Goal: Transaction & Acquisition: Purchase product/service

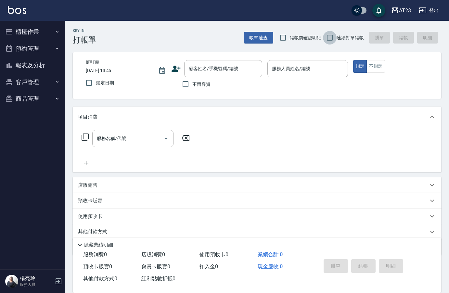
click at [325, 39] on input "連續打單結帳" at bounding box center [330, 38] width 14 height 14
checkbox input "true"
click at [188, 85] on input "不留客資" at bounding box center [186, 84] width 14 height 14
checkbox input "true"
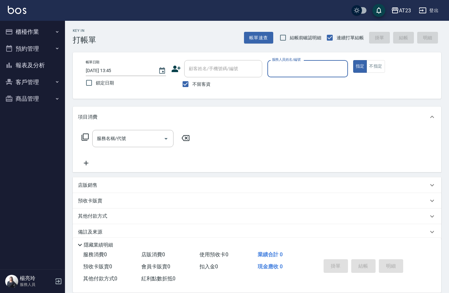
click at [308, 72] on input "服務人員姓名/編號" at bounding box center [307, 68] width 74 height 11
type input "8"
type button "true"
type input "ADA-8"
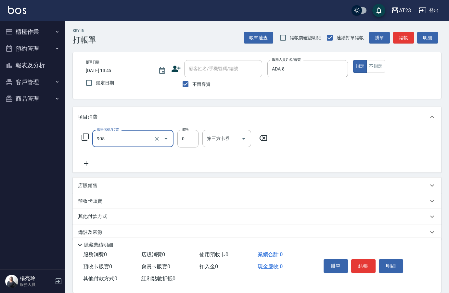
type input "頭皮卡使用(905)"
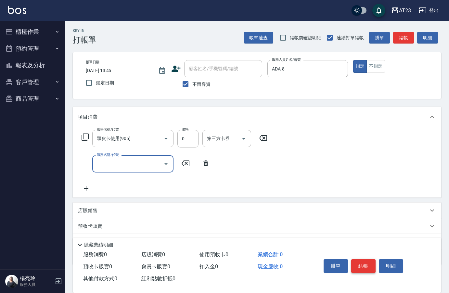
click at [364, 268] on button "結帳" at bounding box center [363, 266] width 24 height 14
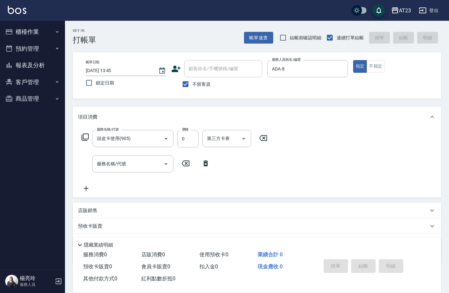
type input "[DATE] 14:54"
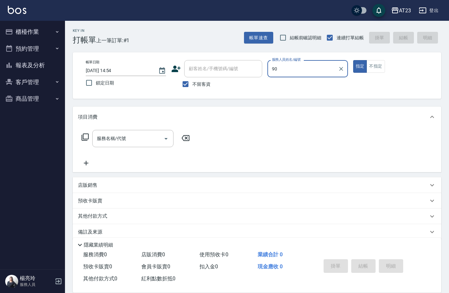
type input "9"
type input "905"
click at [353, 60] on button "指定" at bounding box center [360, 66] width 14 height 13
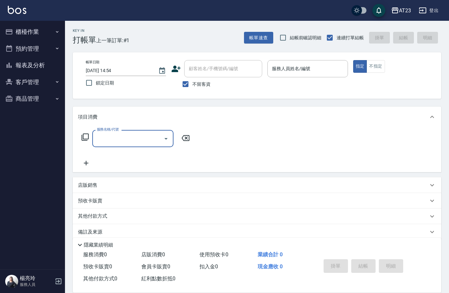
type input "7"
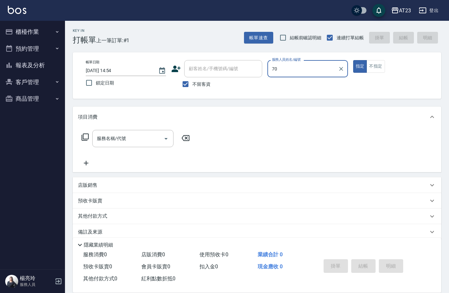
type input "7"
type input "9"
type input "ADA-8"
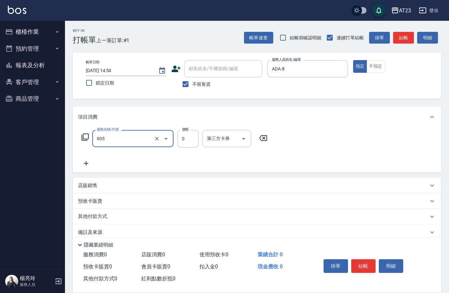
type input "頭皮卡使用(905)"
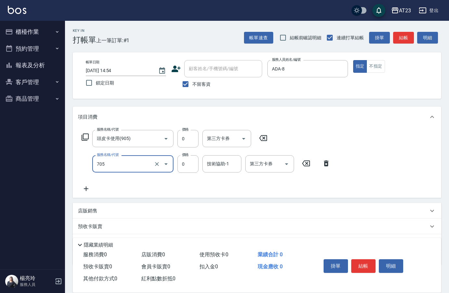
type input "互助50(705)"
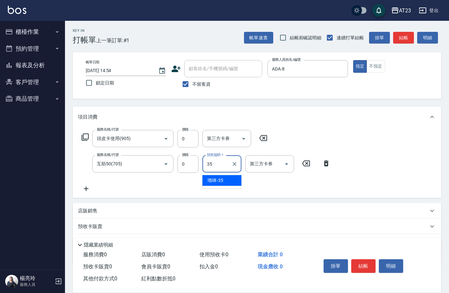
type input "嚕咪-35"
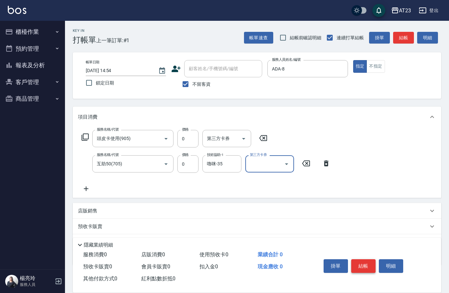
click at [371, 263] on button "結帳" at bounding box center [363, 266] width 24 height 14
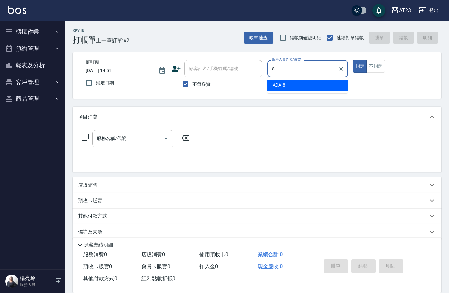
type input "ADA-8"
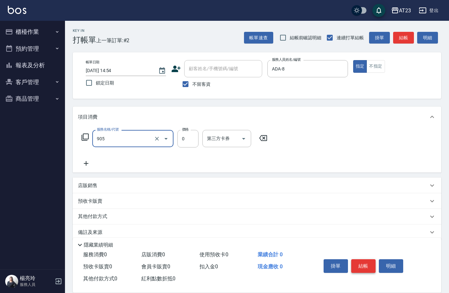
type input "頭皮卡使用(905)"
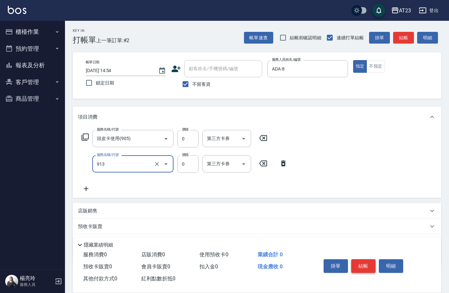
type input "蘆薈卡(913)"
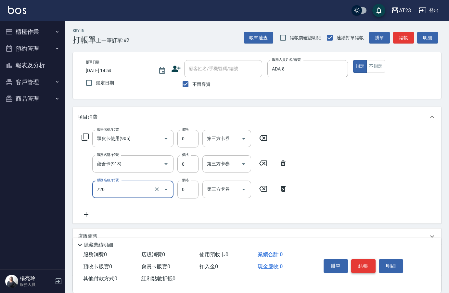
type input "互助200(720)"
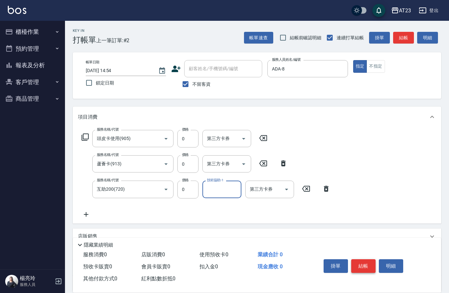
type input "2"
type input "嚕咪-35"
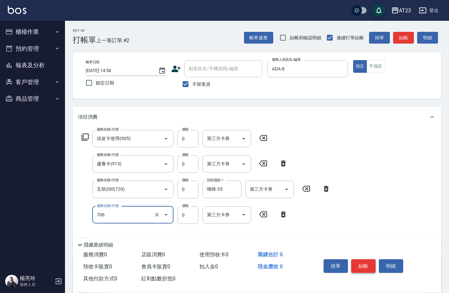
type input "互助60(706)"
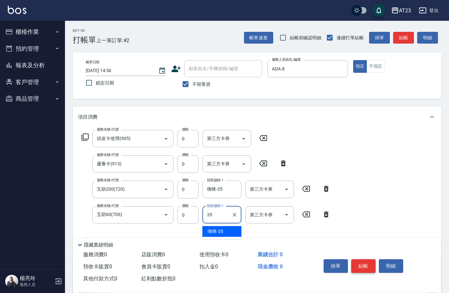
type input "嚕咪-35"
click at [113, 3] on div "AT23 登出" at bounding box center [224, 10] width 449 height 21
click at [361, 265] on button "結帳" at bounding box center [363, 266] width 24 height 14
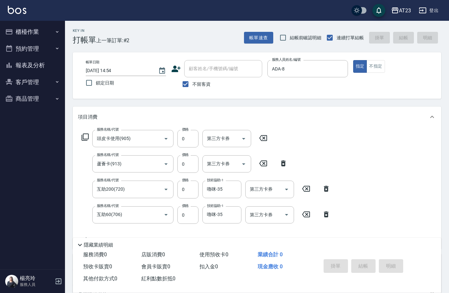
type input "[DATE] 14:55"
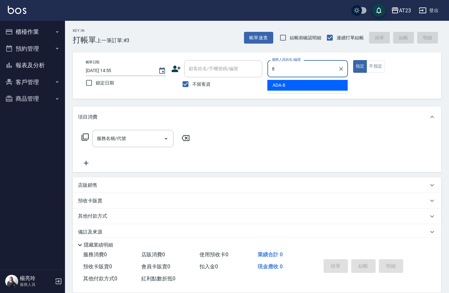
type input "ADA-8"
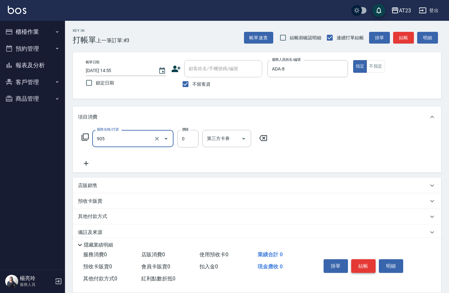
type input "頭皮卡使用(905)"
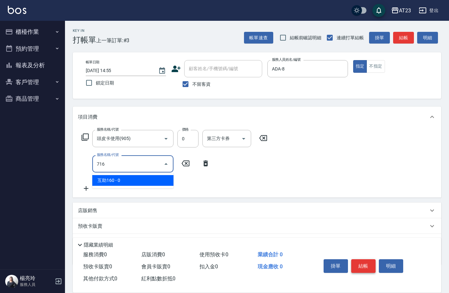
type input "互助160(716)"
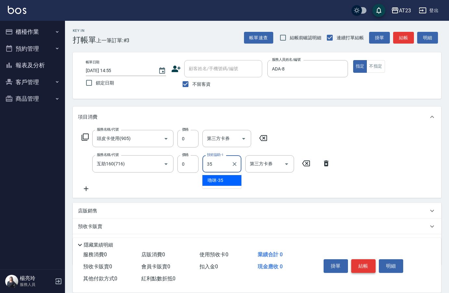
type input "嚕咪-35"
click at [376, 267] on div "掛單 結帳 明細" at bounding box center [363, 267] width 85 height 20
click at [374, 267] on button "結帳" at bounding box center [363, 266] width 24 height 14
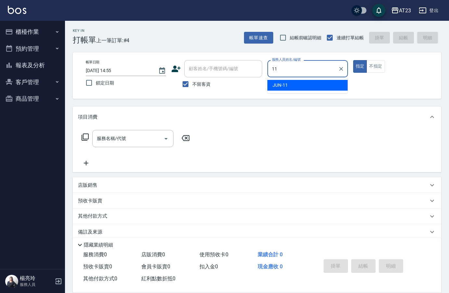
type input "JUN-11"
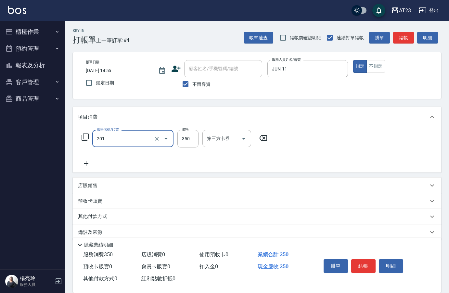
type input "一般洗髮(201)"
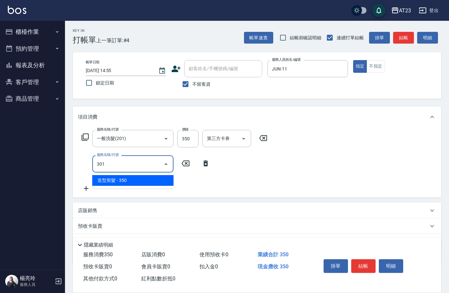
type input "造型剪髮(301)"
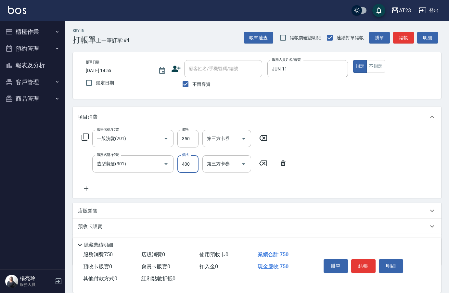
type input "400"
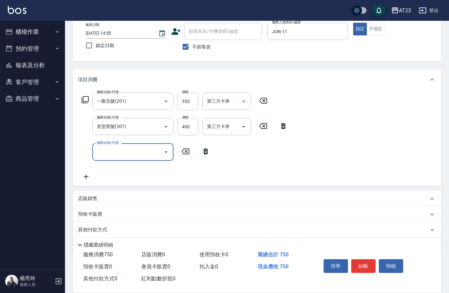
scroll to position [60, 0]
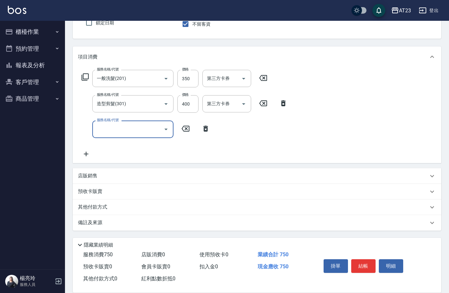
click at [115, 211] on div "其他付款方式" at bounding box center [257, 208] width 369 height 16
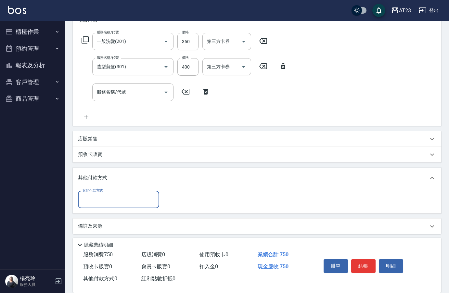
scroll to position [98, 0]
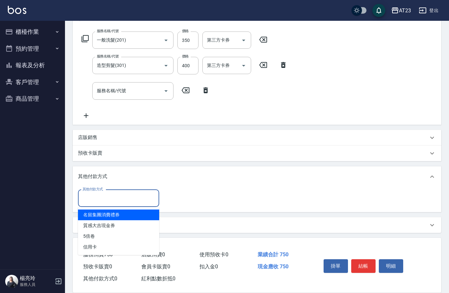
click at [118, 199] on input "其他付款方式" at bounding box center [118, 198] width 75 height 11
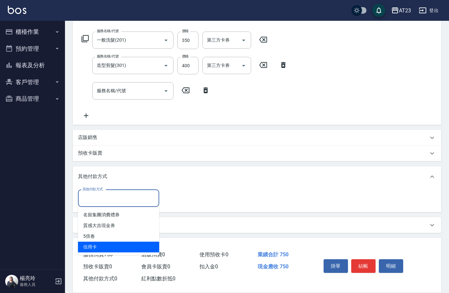
click at [101, 250] on span "信用卡" at bounding box center [118, 247] width 81 height 11
type input "信用卡"
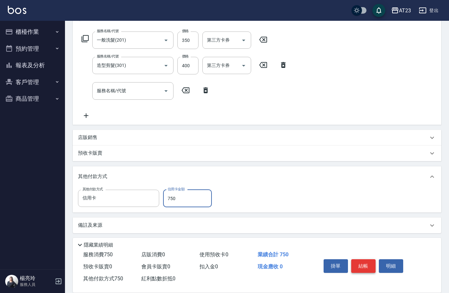
type input "750"
click at [372, 269] on button "結帳" at bounding box center [363, 266] width 24 height 14
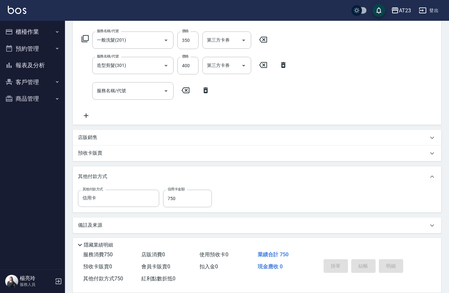
type input "[DATE] 14:56"
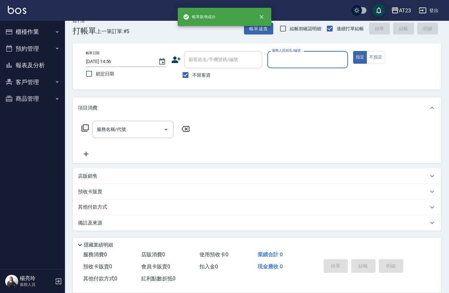
scroll to position [9, 0]
type input "[PERSON_NAME]-19"
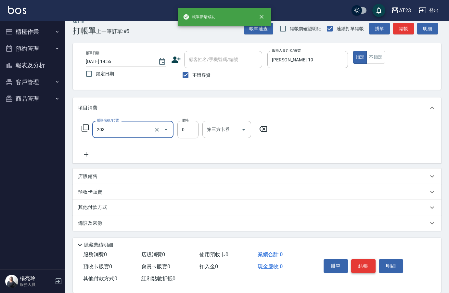
type input "使用洗髮卡(203)"
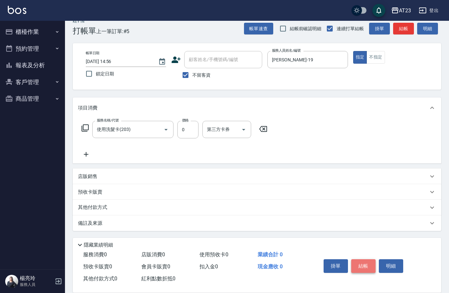
click at [372, 269] on button "結帳" at bounding box center [363, 266] width 24 height 14
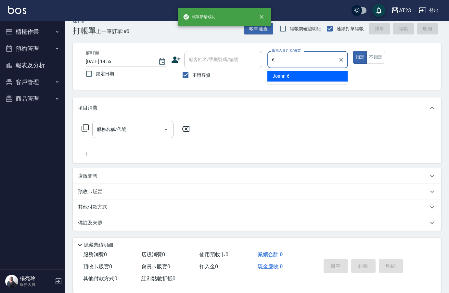
type input "Joann-6"
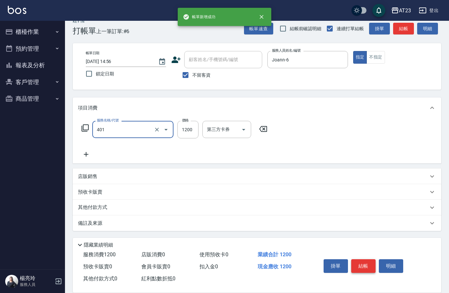
type input "燙髮(401)"
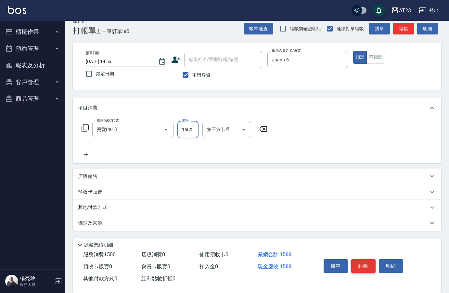
type input "1500"
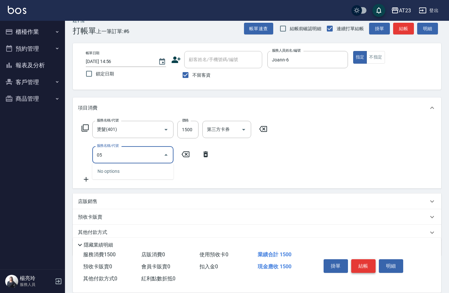
type input "0"
type input "互助50(705)"
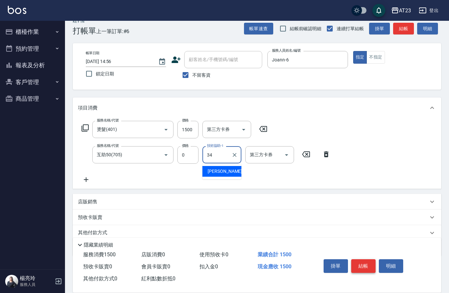
type input "[PERSON_NAME]-34"
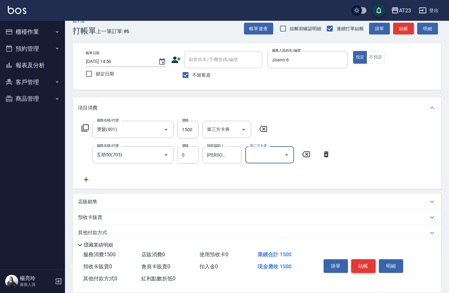
click at [372, 269] on button "結帳" at bounding box center [363, 266] width 24 height 14
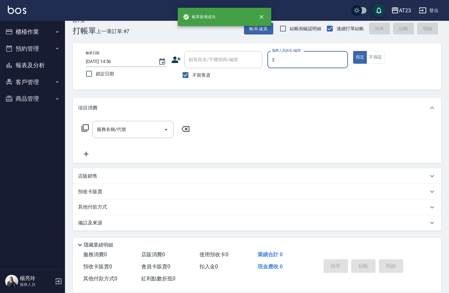
type input "[PERSON_NAME]-3"
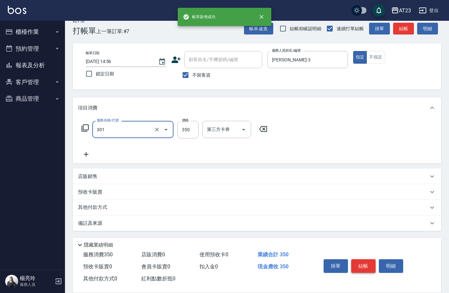
type input "造型剪髮(301)"
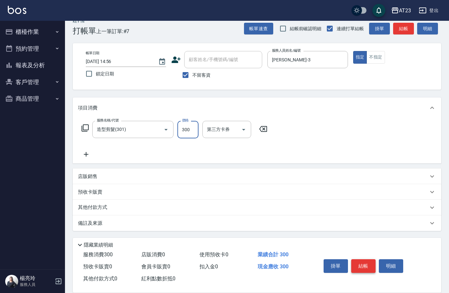
type input "300"
click at [372, 269] on button "結帳" at bounding box center [363, 266] width 24 height 14
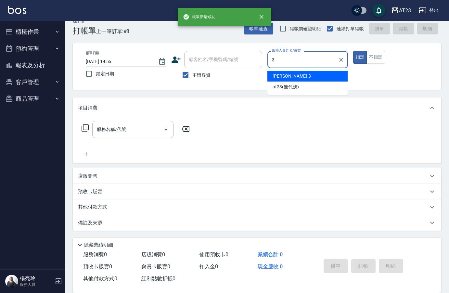
type input "[PERSON_NAME]-3"
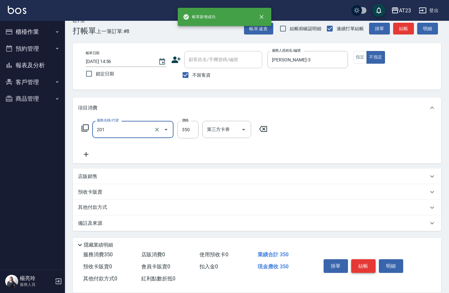
type input "一般洗髮(201)"
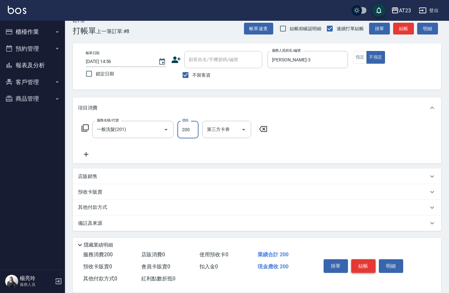
type input "200"
click at [372, 269] on button "結帳" at bounding box center [363, 266] width 24 height 14
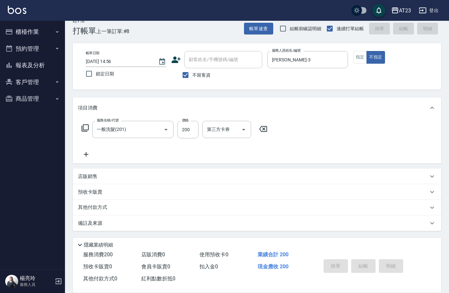
type input "[DATE] 14:57"
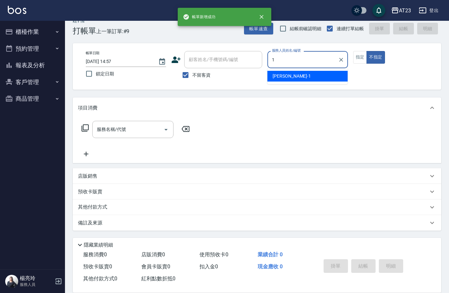
type input "[PERSON_NAME]-1"
type button "false"
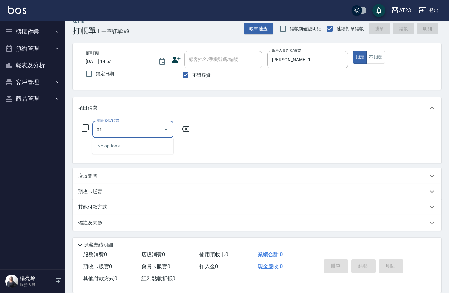
type input "0"
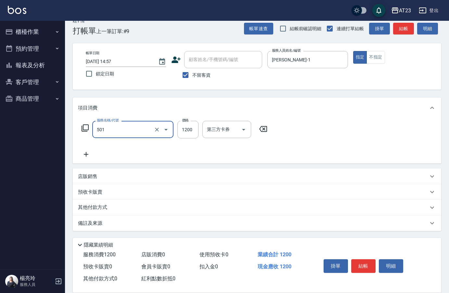
type input "染髮(501)"
type input "3899"
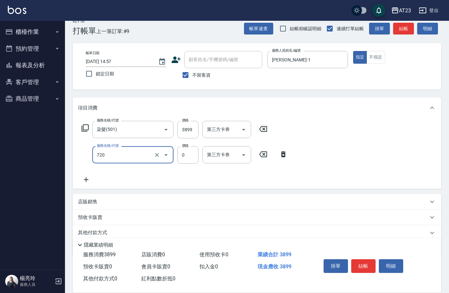
type input "互助200(720)"
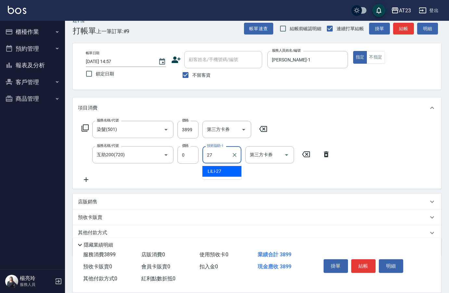
type input "LiLi-27"
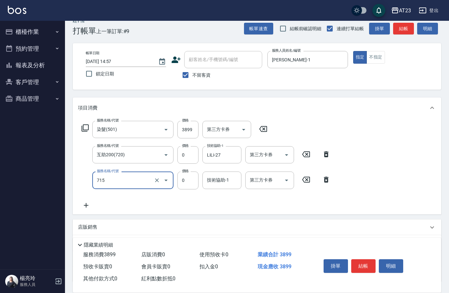
type input "互助150(715)"
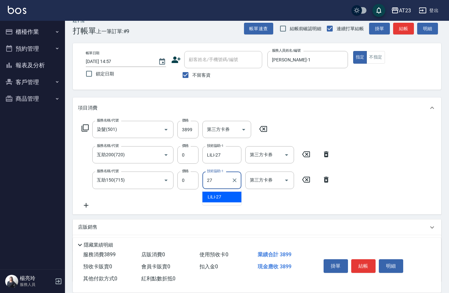
type input "LiLi-27"
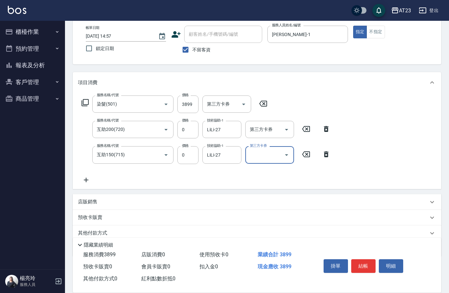
scroll to position [60, 0]
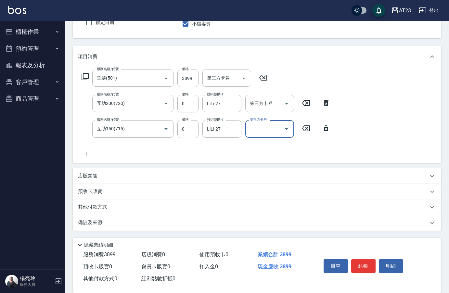
click at [113, 206] on div "其他付款方式" at bounding box center [253, 207] width 350 height 7
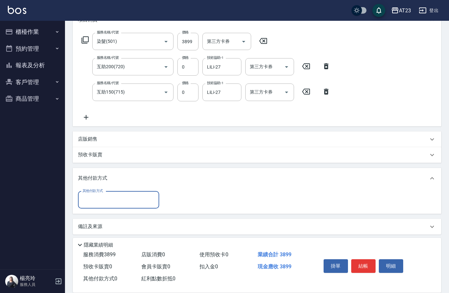
scroll to position [98, 0]
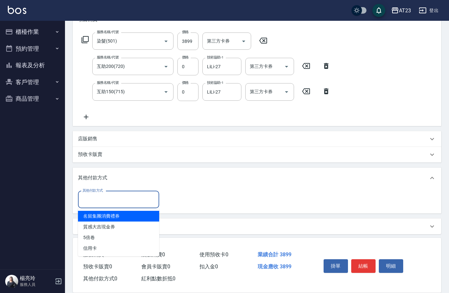
click at [113, 204] on input "其他付款方式" at bounding box center [118, 199] width 75 height 11
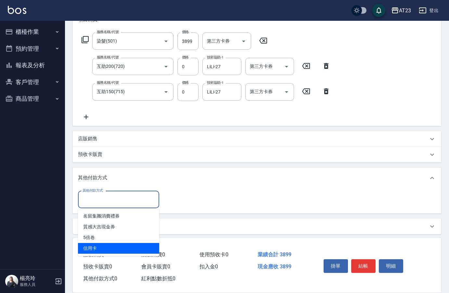
click at [100, 245] on span "信用卡" at bounding box center [118, 248] width 81 height 11
type input "信用卡"
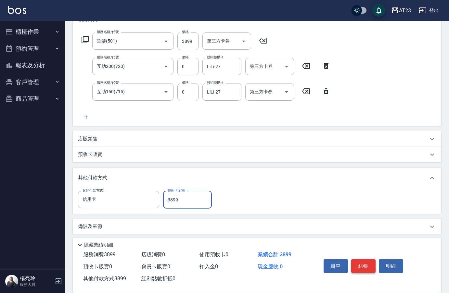
type input "3899"
click at [369, 263] on button "結帳" at bounding box center [363, 266] width 24 height 14
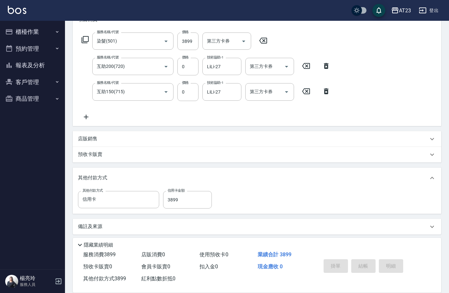
type input "[DATE] 14:58"
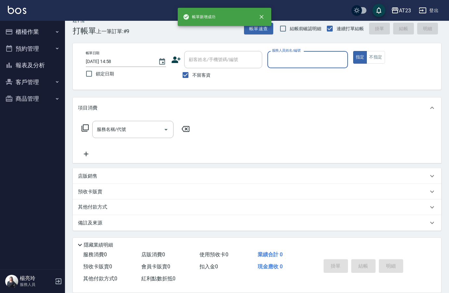
scroll to position [9, 0]
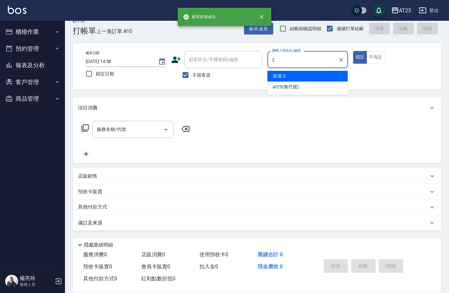
type input "美瑛-2"
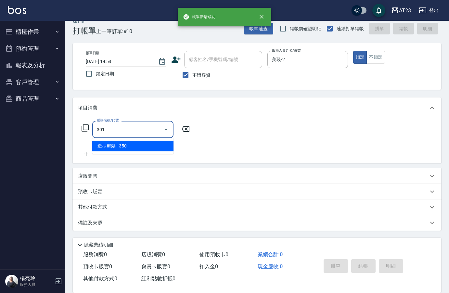
type input "造型剪髮(301)"
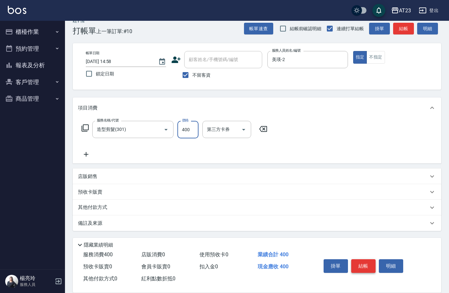
type input "400"
click at [369, 263] on button "結帳" at bounding box center [363, 266] width 24 height 14
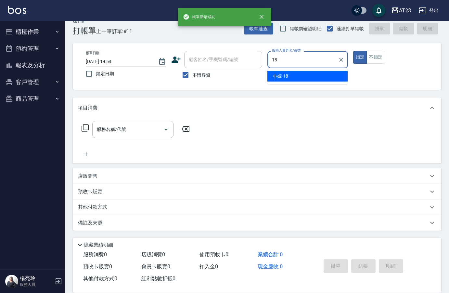
type input "[PERSON_NAME]-18"
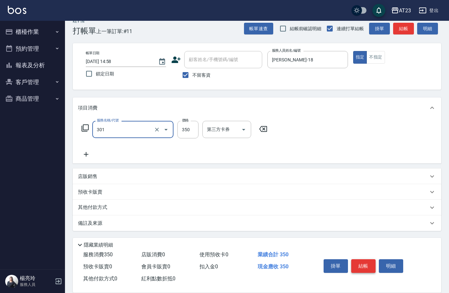
type input "造型剪髮(301)"
type input "200"
click at [369, 263] on button "結帳" at bounding box center [363, 266] width 24 height 14
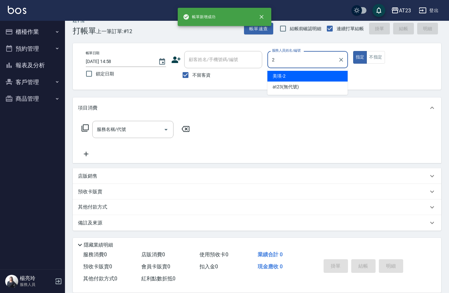
type input "美瑛-2"
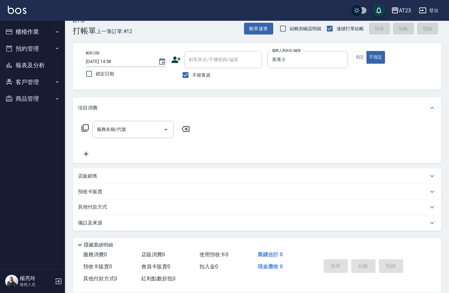
click at [86, 130] on icon at bounding box center [85, 128] width 8 height 8
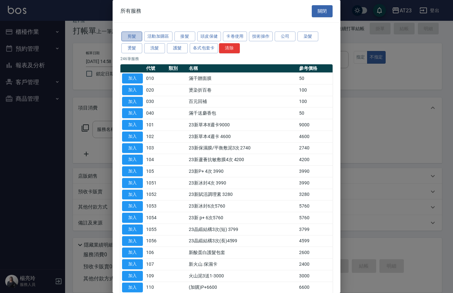
click at [132, 36] on button "剪髮" at bounding box center [131, 37] width 21 height 10
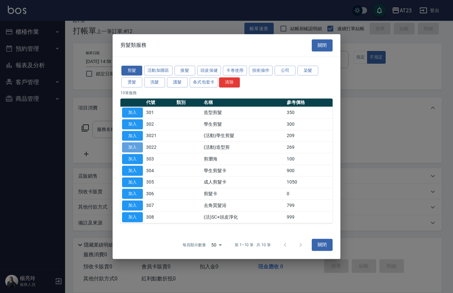
click at [141, 147] on button "加入" at bounding box center [132, 147] width 21 height 10
type input "(活動)造型剪(3022)"
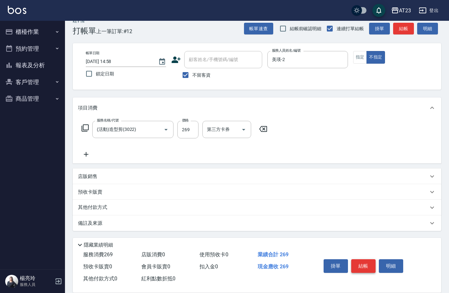
click at [367, 269] on button "結帳" at bounding box center [363, 266] width 24 height 14
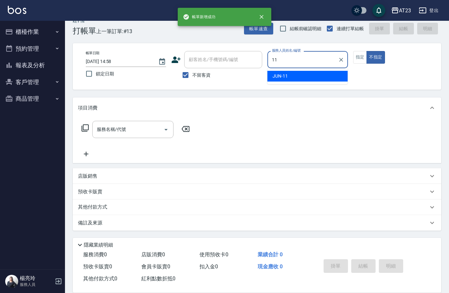
type input "JUN-11"
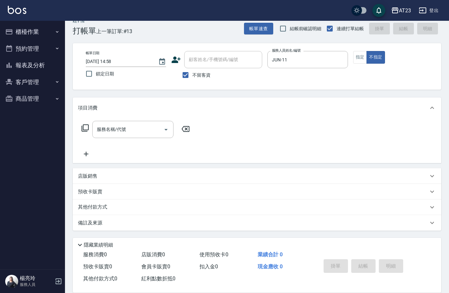
click at [359, 64] on div "帳單日期 [DATE] 14:58 鎖定日期 顧客姓名/手機號碼/編號 顧客姓名/手機號碼/編號 不留客資 服務人員姓名/編號 JUN-11 服務人員姓名/編…" at bounding box center [257, 66] width 353 height 31
click at [366, 59] on button "指定" at bounding box center [360, 57] width 14 height 13
click at [125, 131] on input "服務名稱/代號" at bounding box center [128, 129] width 66 height 11
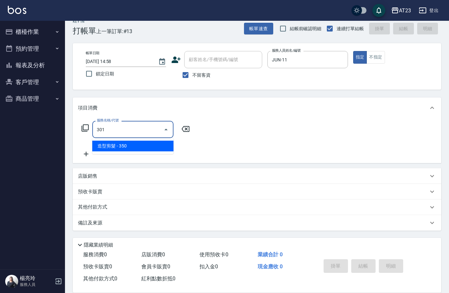
type input "造型剪髮(301)"
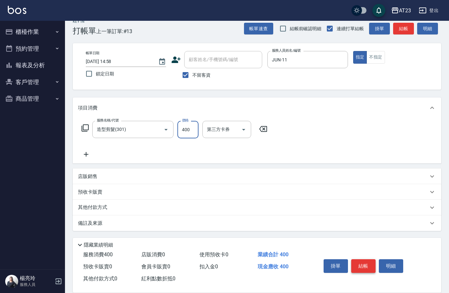
type input "400"
click at [358, 259] on button "結帳" at bounding box center [363, 266] width 24 height 14
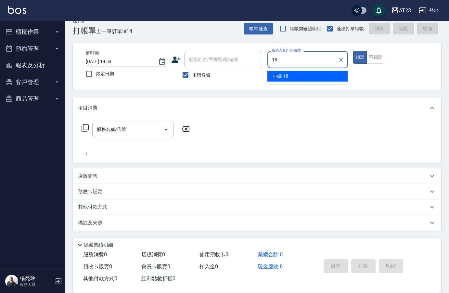
type input "[PERSON_NAME]-18"
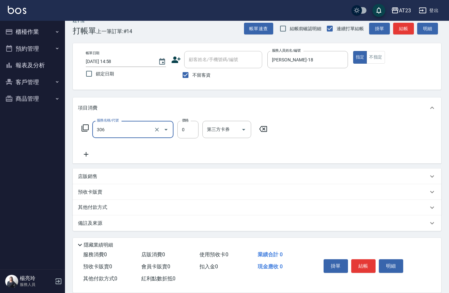
type input "剪髮卡(306)"
type input "2000"
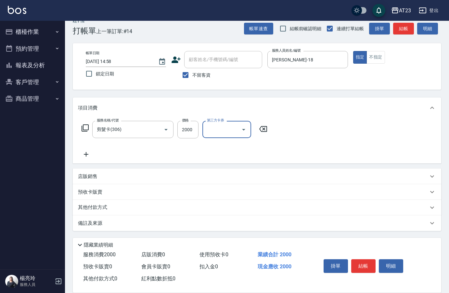
click at [94, 204] on div "其他付款方式" at bounding box center [257, 208] width 369 height 16
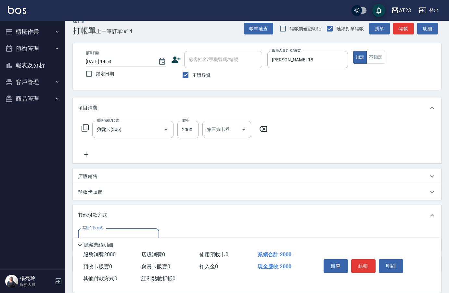
scroll to position [50, 0]
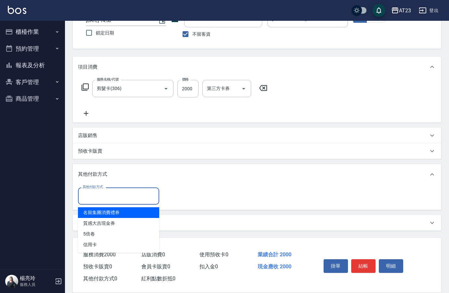
click at [96, 191] on input "其他付款方式" at bounding box center [118, 195] width 75 height 11
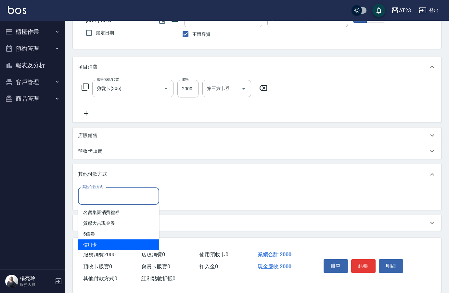
click at [110, 246] on span "信用卡" at bounding box center [118, 245] width 81 height 11
type input "信用卡"
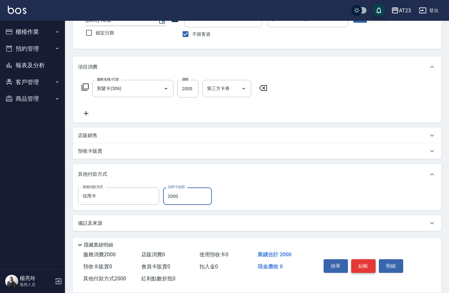
type input "2000"
click at [361, 263] on button "結帳" at bounding box center [363, 266] width 24 height 14
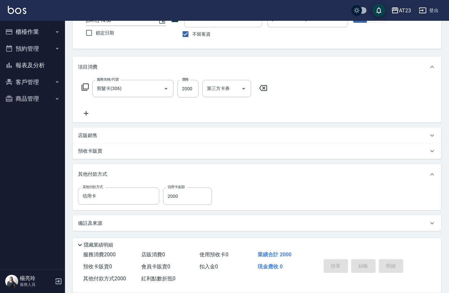
type input "[DATE] 14:59"
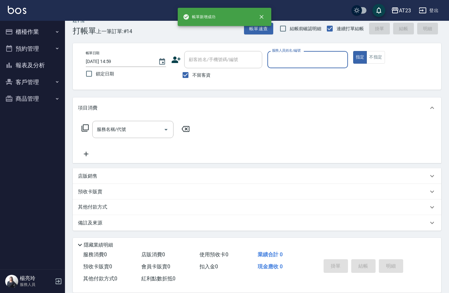
scroll to position [9, 0]
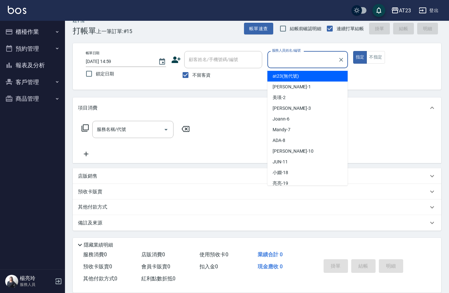
type input "˙"
